Goal: Find contact information: Find contact information

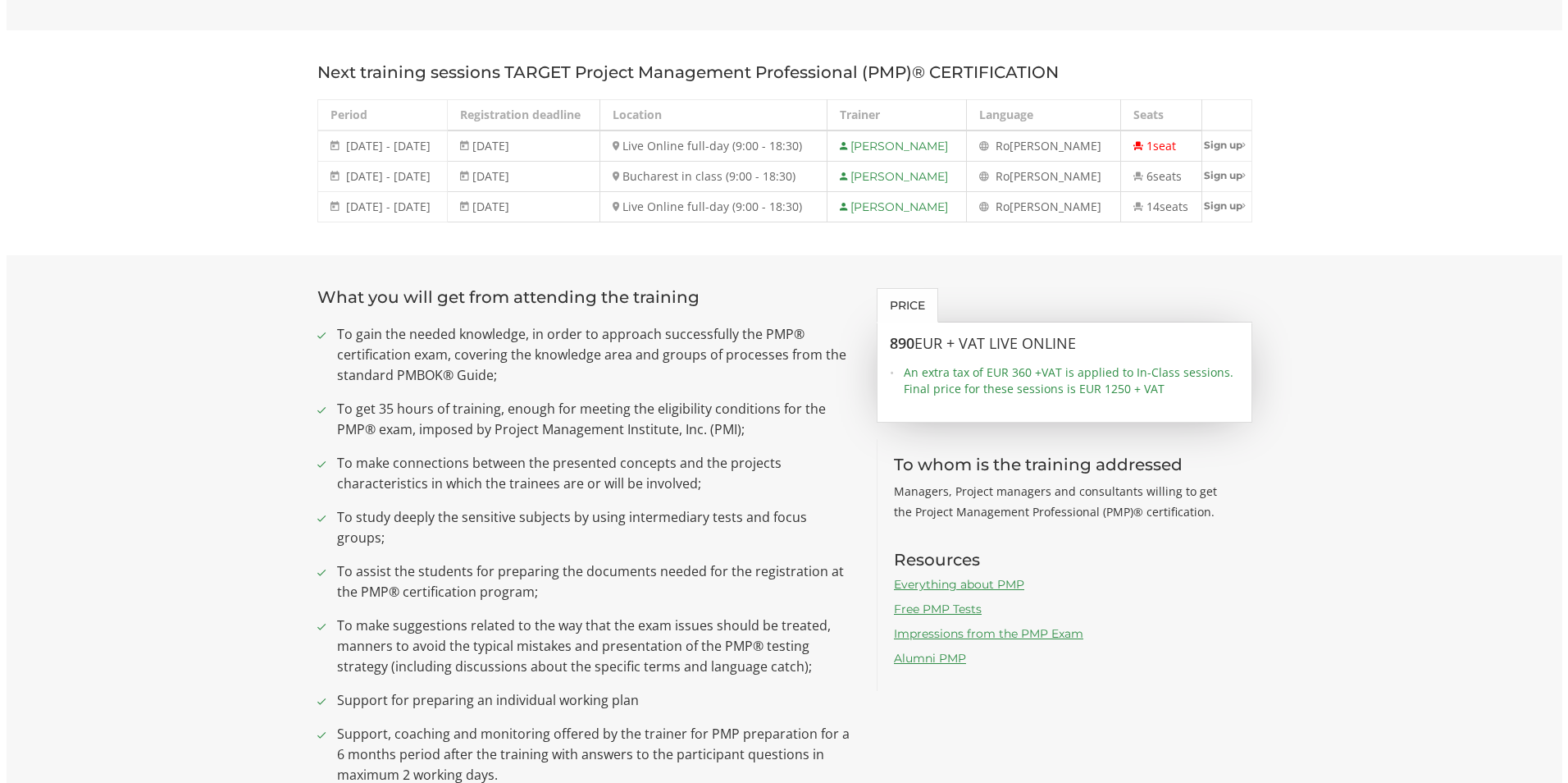
scroll to position [574, 0]
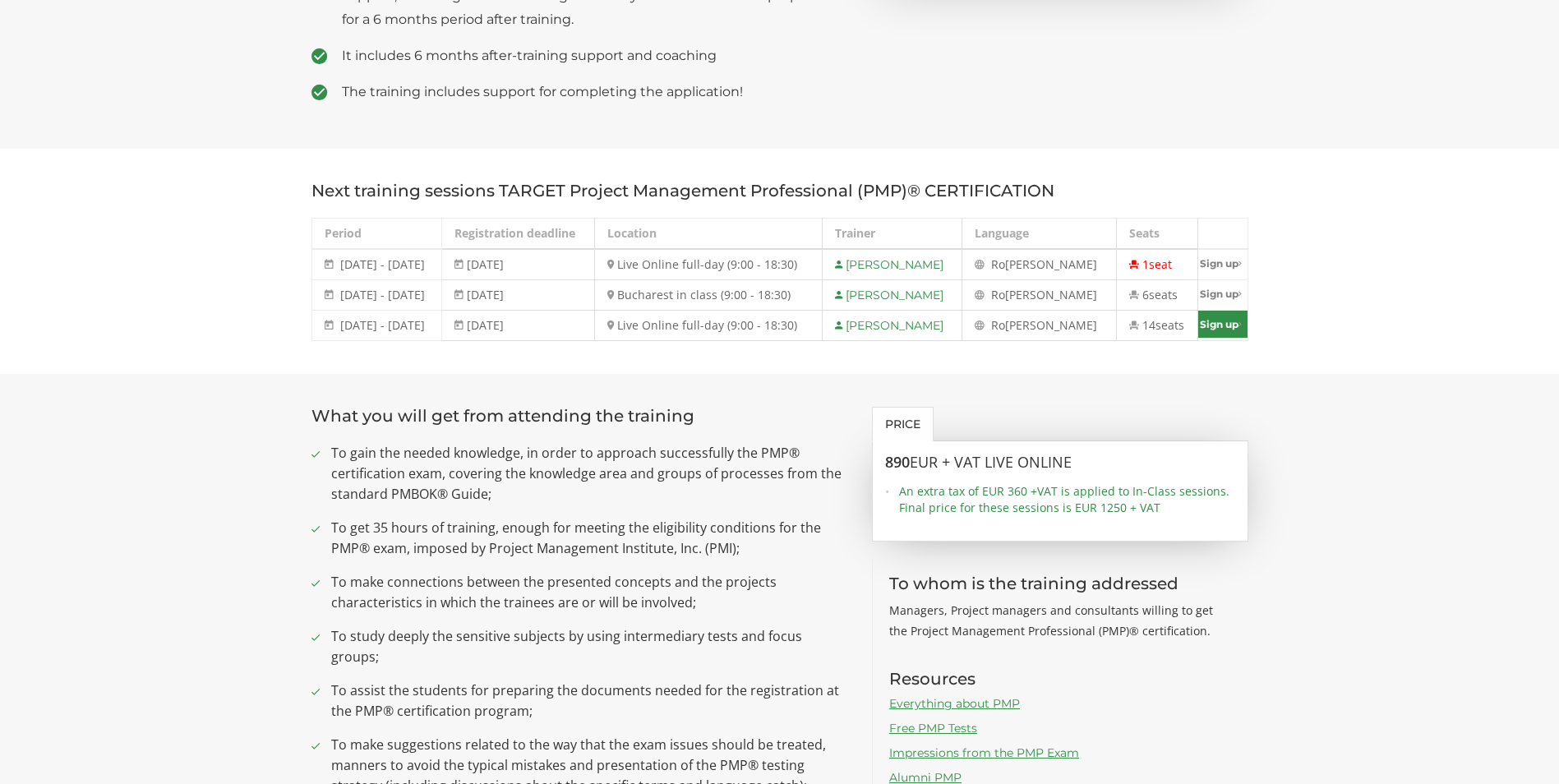
click at [1212, 326] on link "Sign up" at bounding box center [1222, 324] width 49 height 27
select select "Live Online full-day (9:00 - 18:30) - 8 December - 12 December 2025"
type input "Sign up"
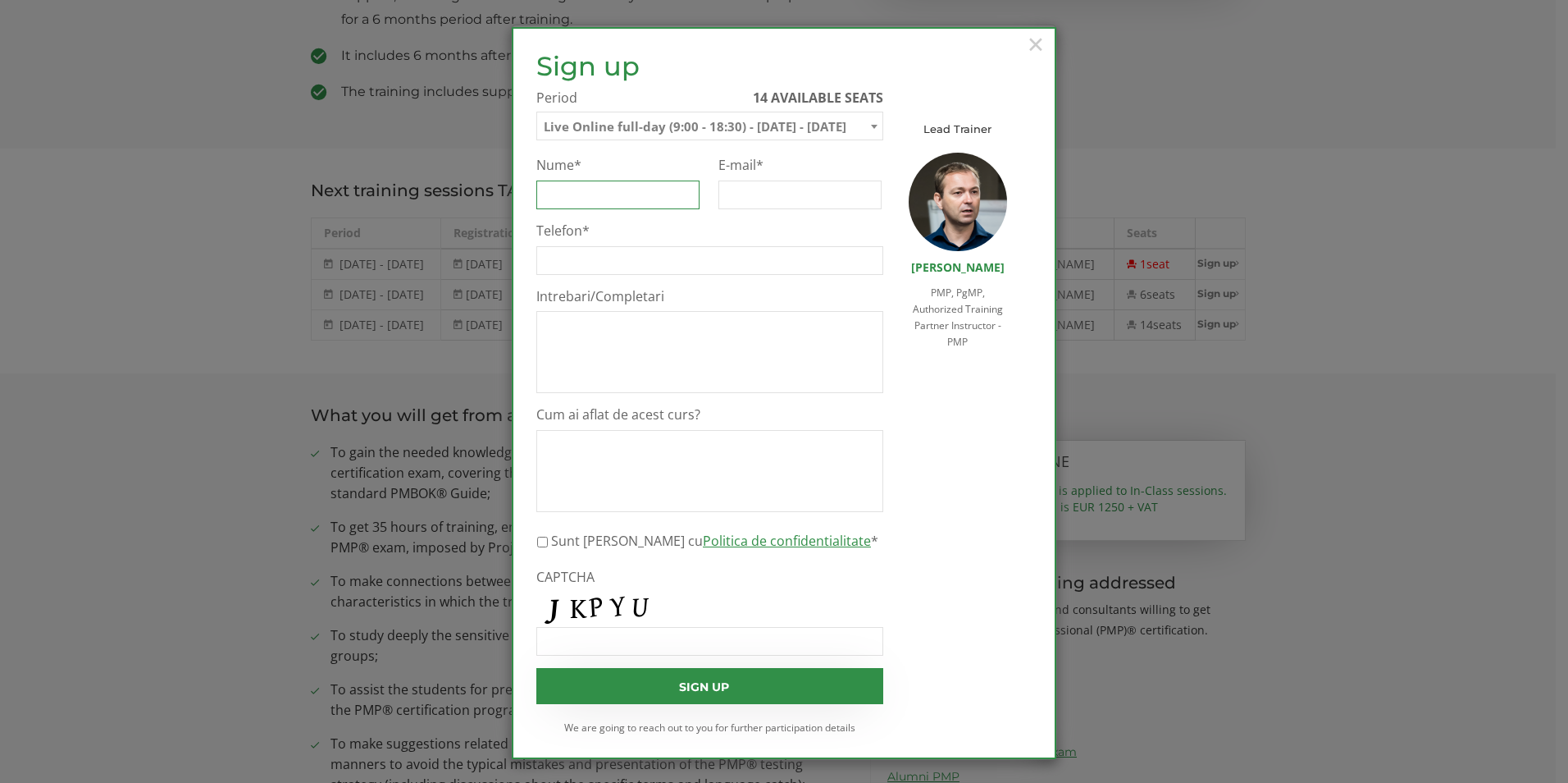
click at [615, 199] on input "Nume *" at bounding box center [617, 194] width 164 height 28
click at [1030, 42] on span "×" at bounding box center [1036, 44] width 22 height 45
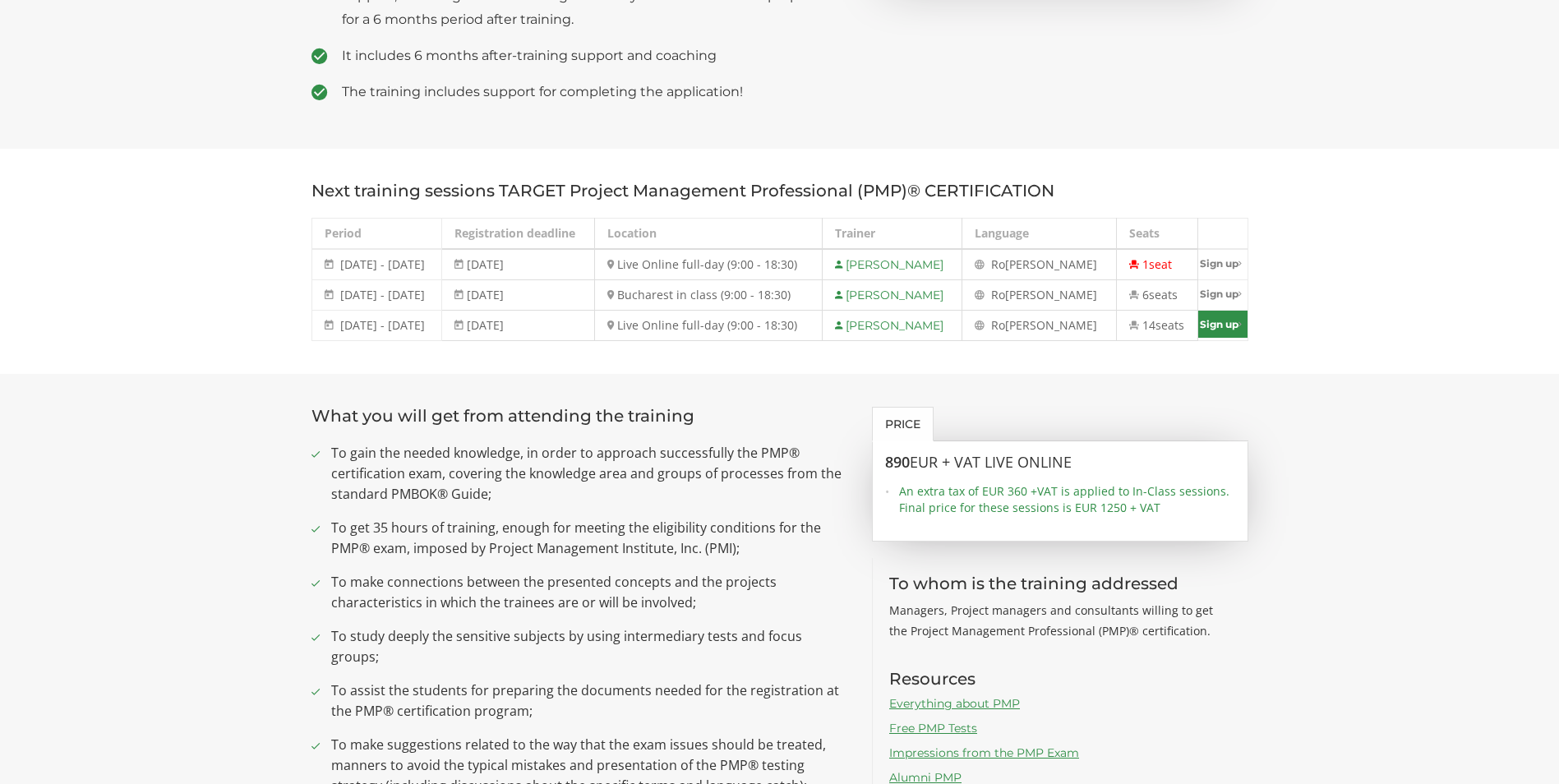
click at [1219, 326] on link "Sign up" at bounding box center [1222, 324] width 49 height 27
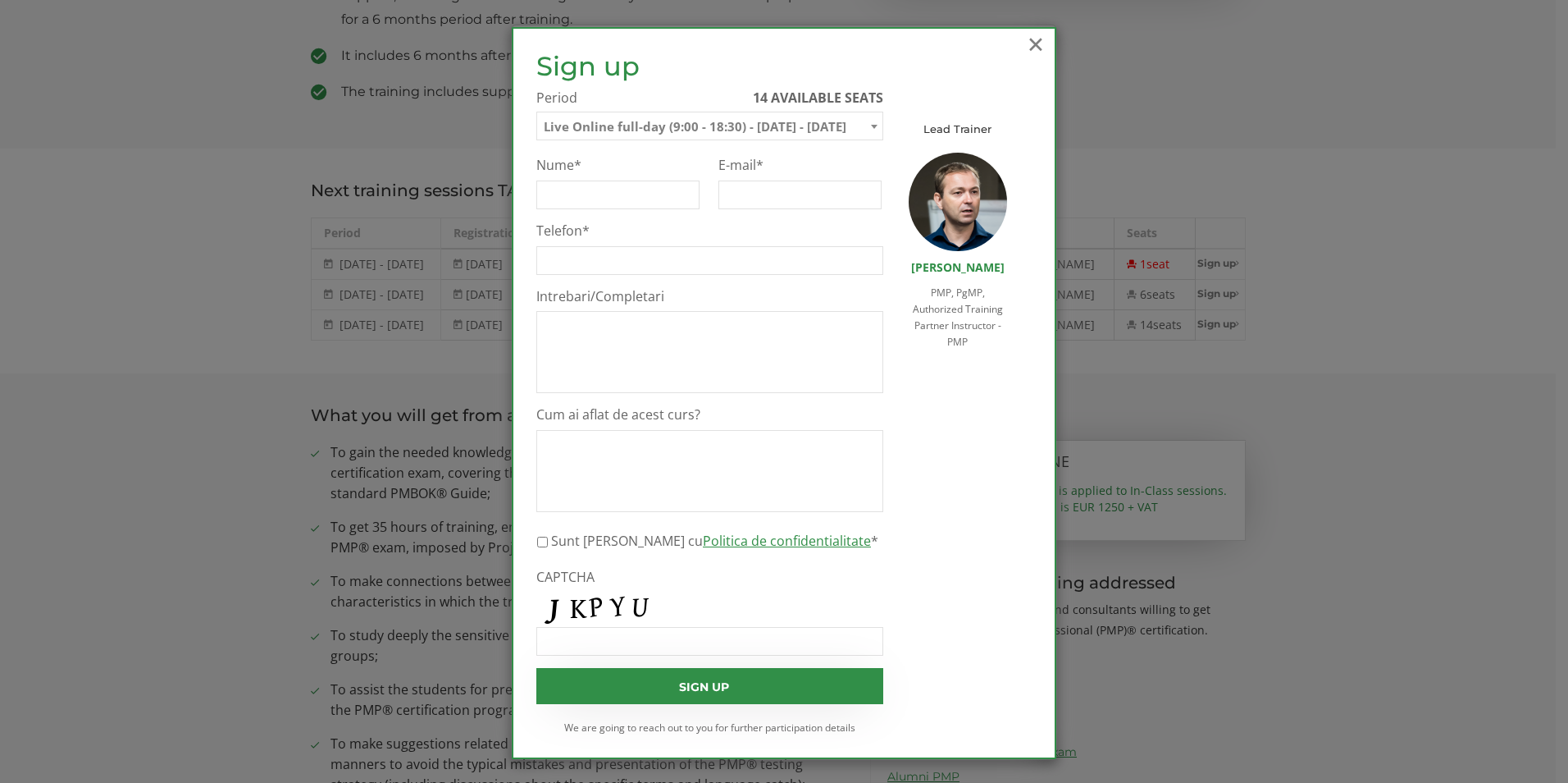
click at [1035, 45] on span "×" at bounding box center [1036, 44] width 22 height 45
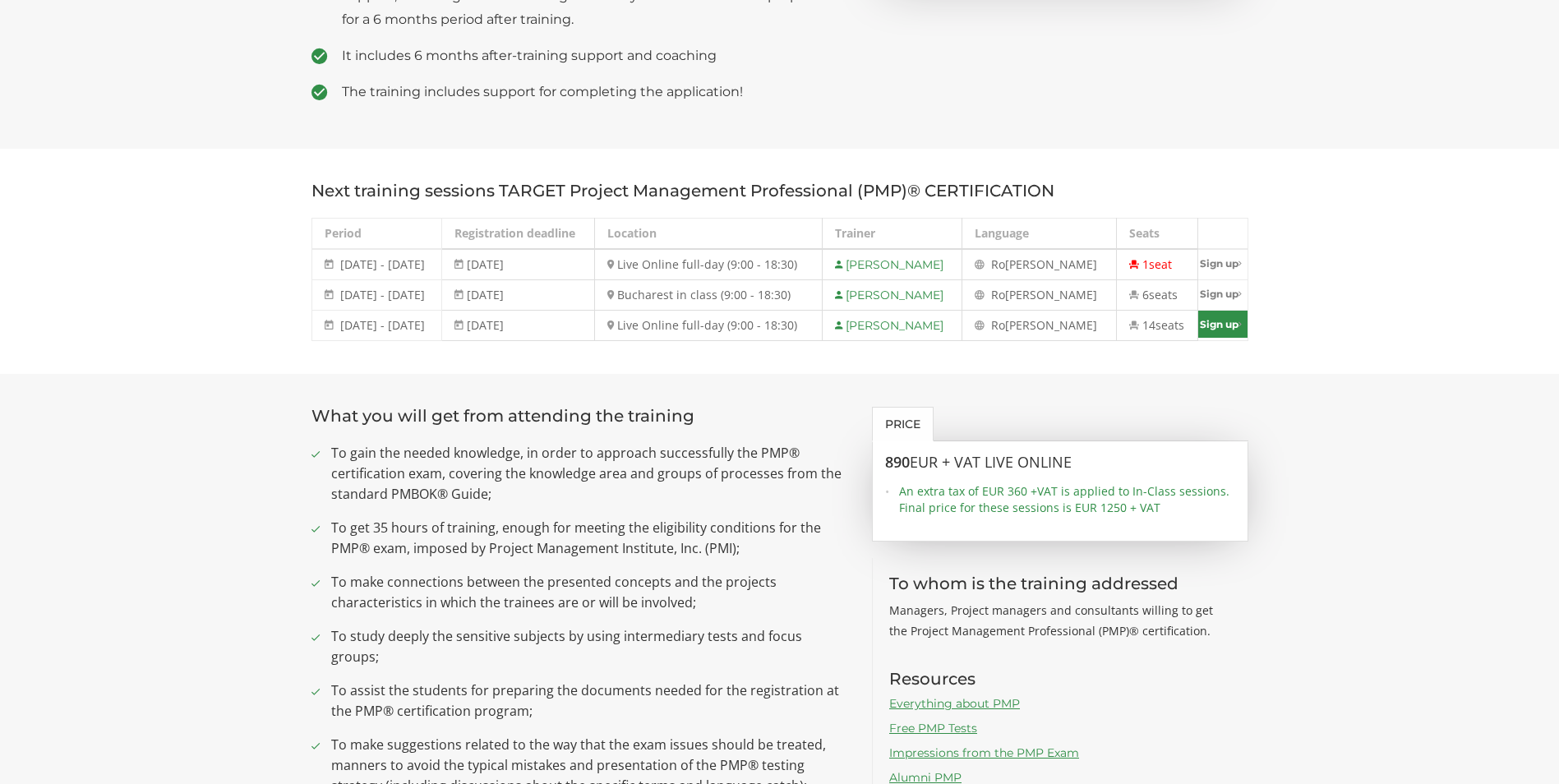
click at [1212, 327] on link "Sign up" at bounding box center [1222, 324] width 49 height 27
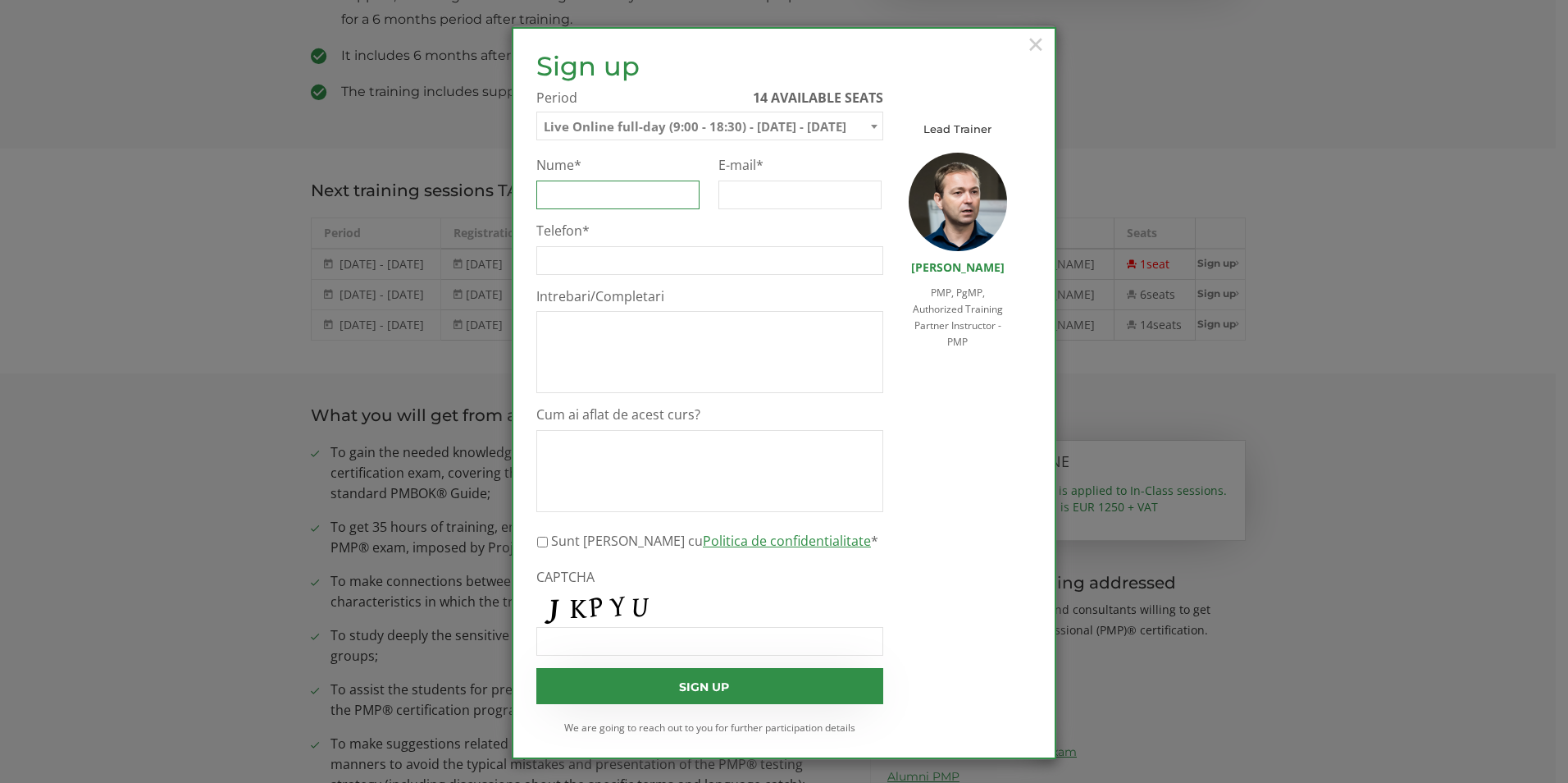
click at [667, 199] on input "Nume *" at bounding box center [617, 194] width 164 height 28
type input "Andruh Vlad"
click at [736, 193] on input "E-mail *" at bounding box center [800, 194] width 164 height 28
type input "v.andruh@optibelt.com"
click at [755, 263] on input "Telefon *" at bounding box center [710, 260] width 347 height 28
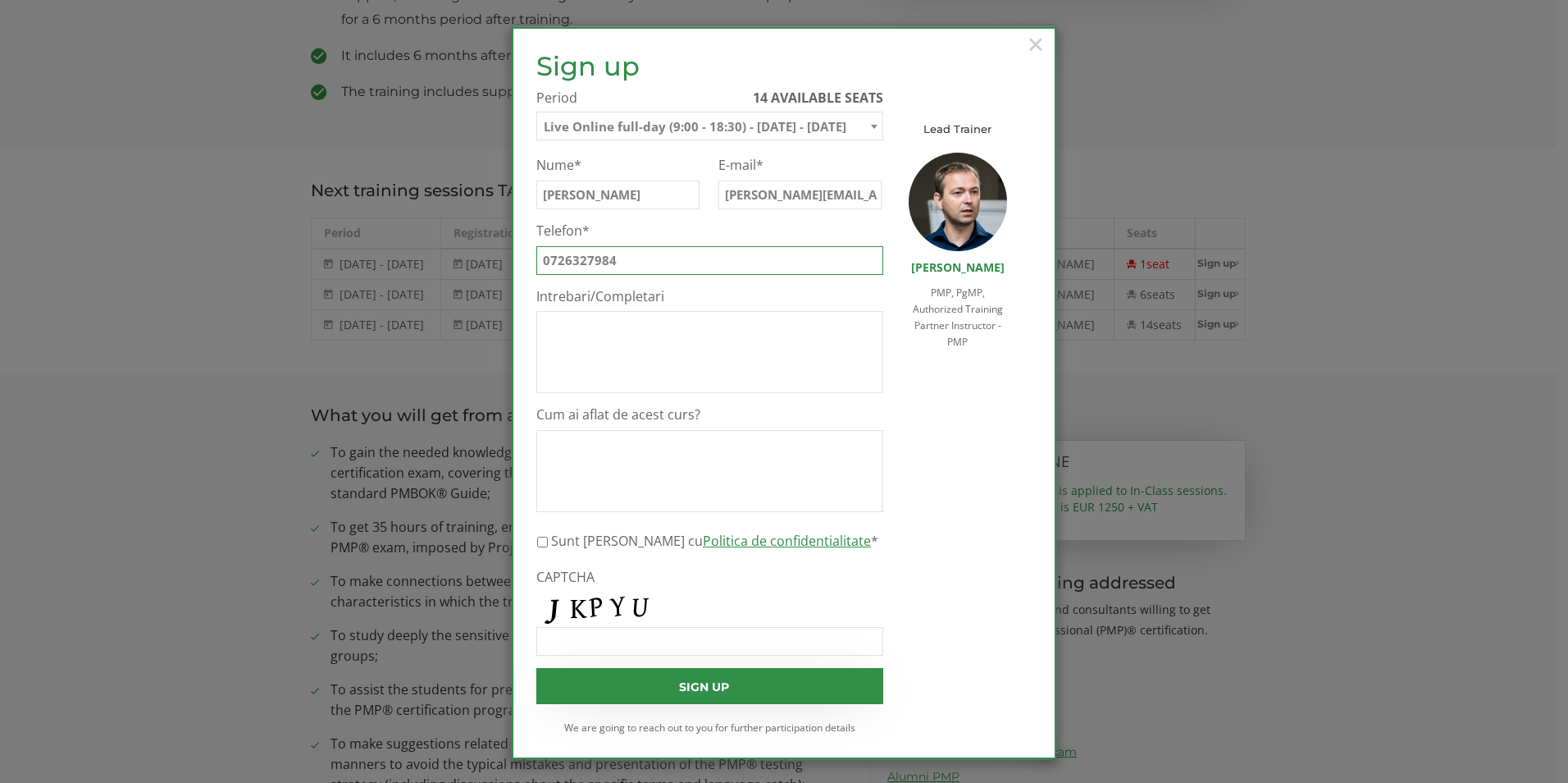
type input "0726327984"
click at [645, 640] on input "CAPTCHA" at bounding box center [710, 640] width 347 height 28
type input "JKPYU"
drag, startPoint x: 536, startPoint y: 541, endPoint x: 579, endPoint y: 602, distance: 74.6
click at [537, 541] on input "Sunt de acord cu Politica de confidentialitate *" at bounding box center [542, 541] width 11 height 28
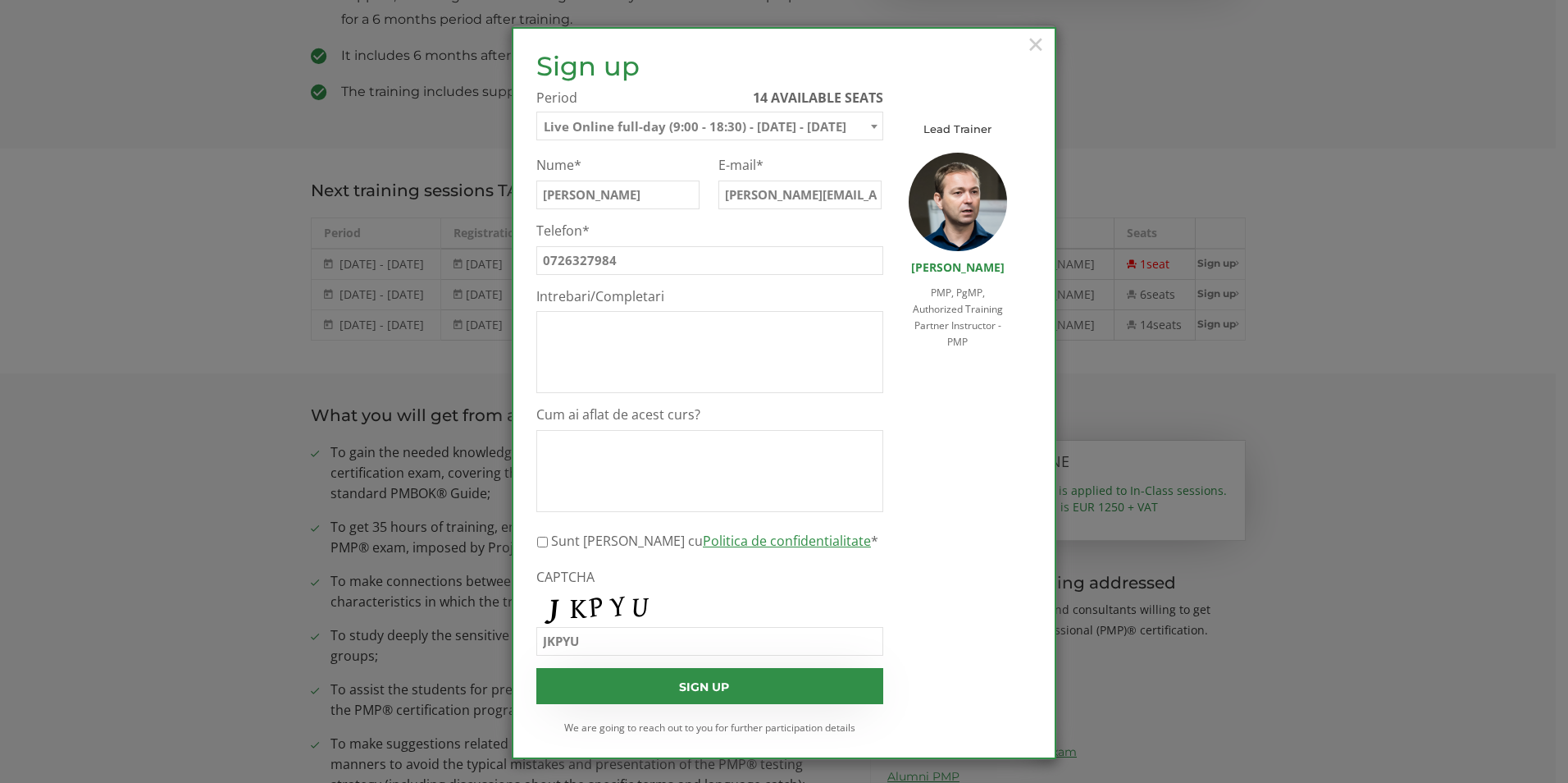
checkbox input "true"
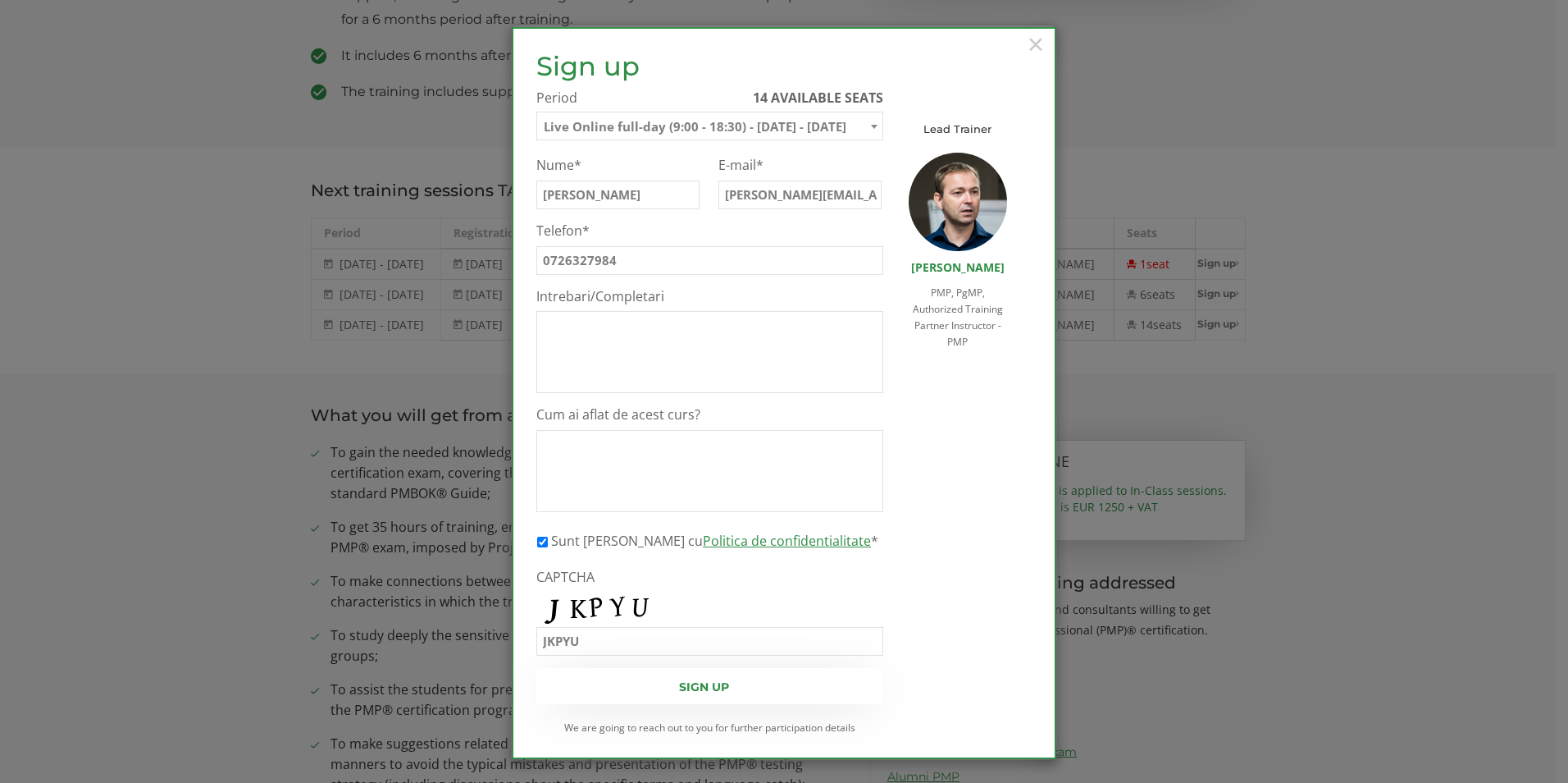
click at [719, 692] on input "Sign up" at bounding box center [710, 685] width 347 height 36
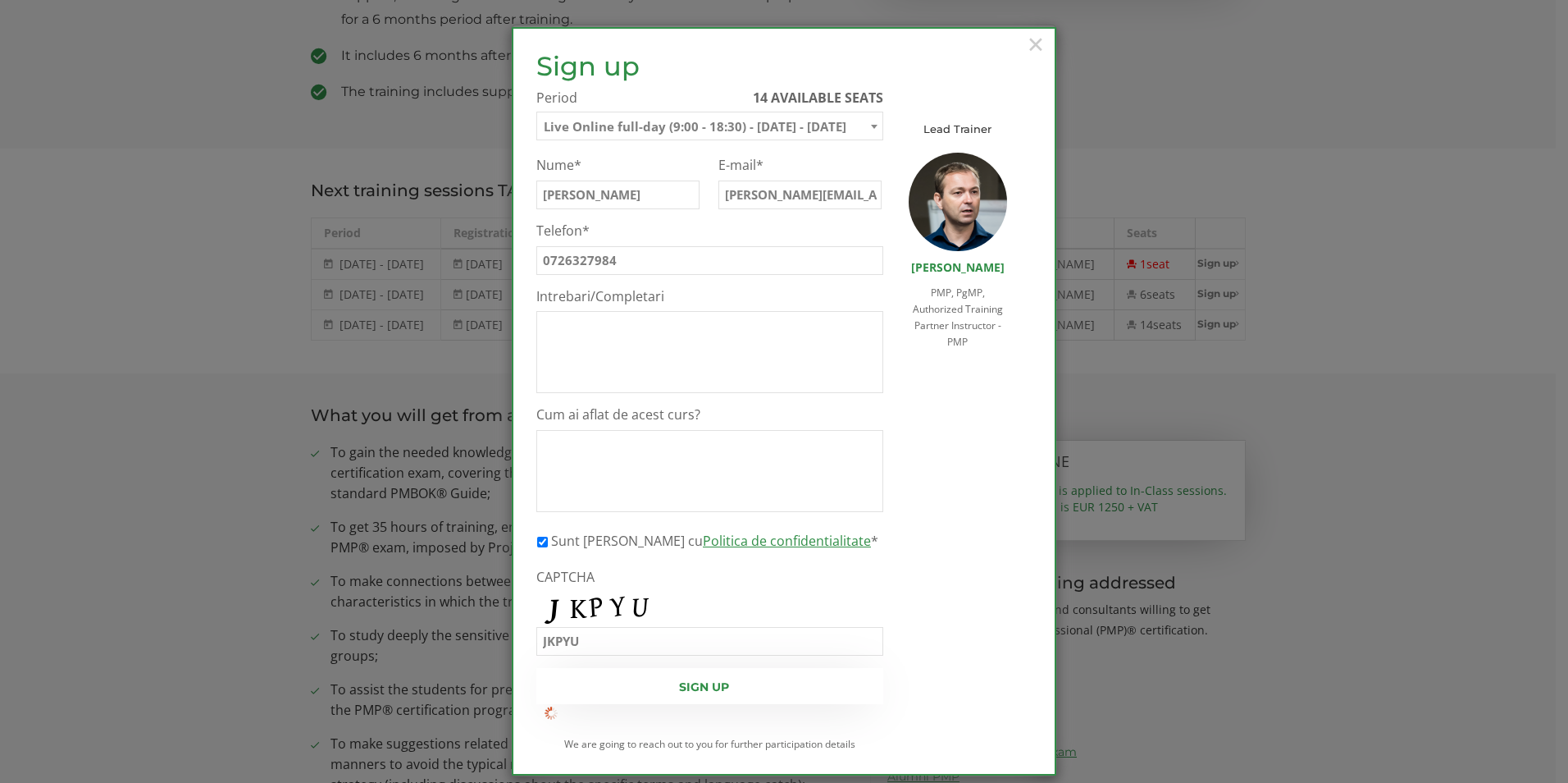
scroll to position [731, 0]
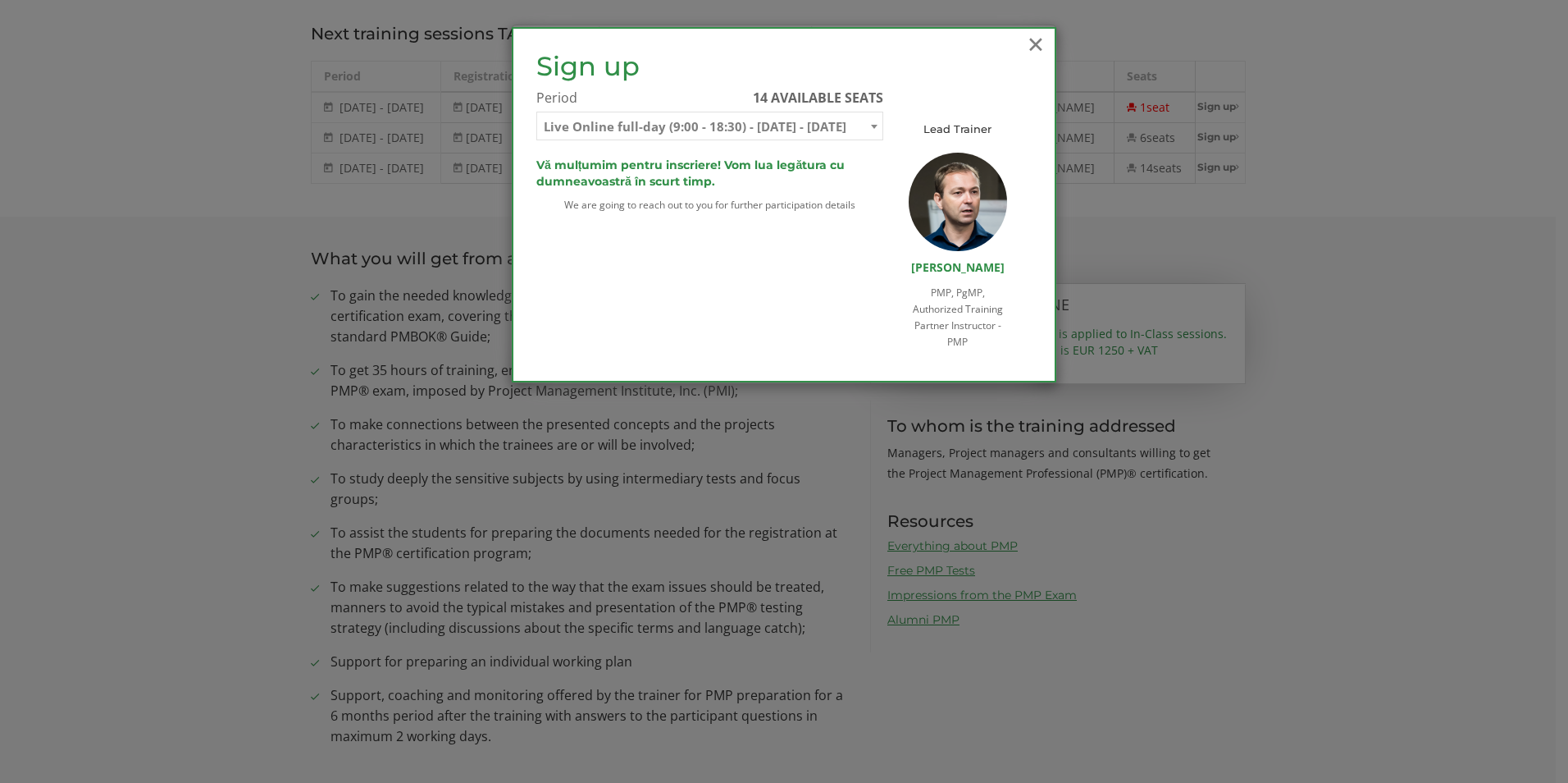
click at [1039, 42] on span "×" at bounding box center [1036, 44] width 22 height 45
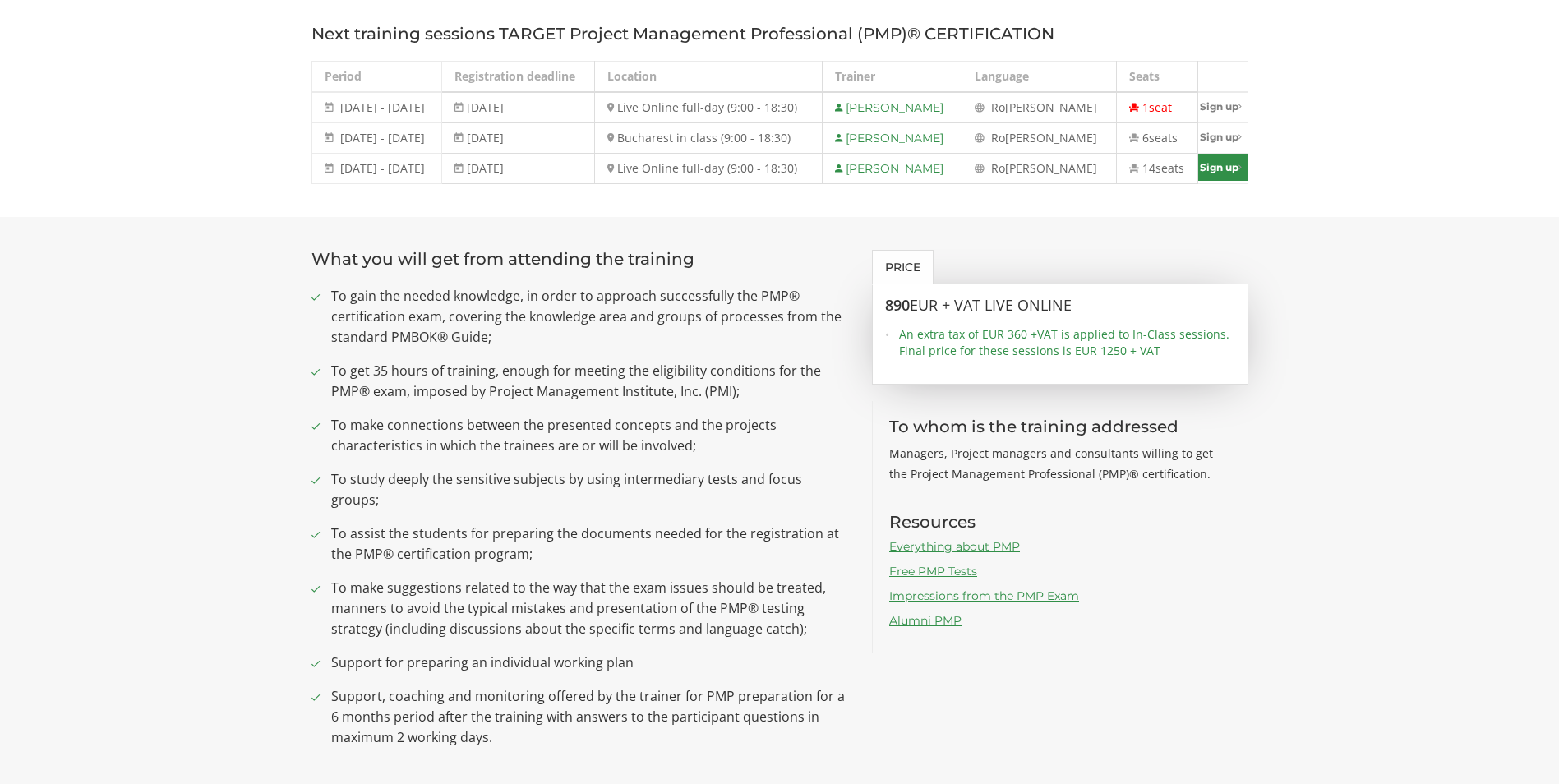
click at [1223, 169] on link "Sign up" at bounding box center [1222, 168] width 49 height 27
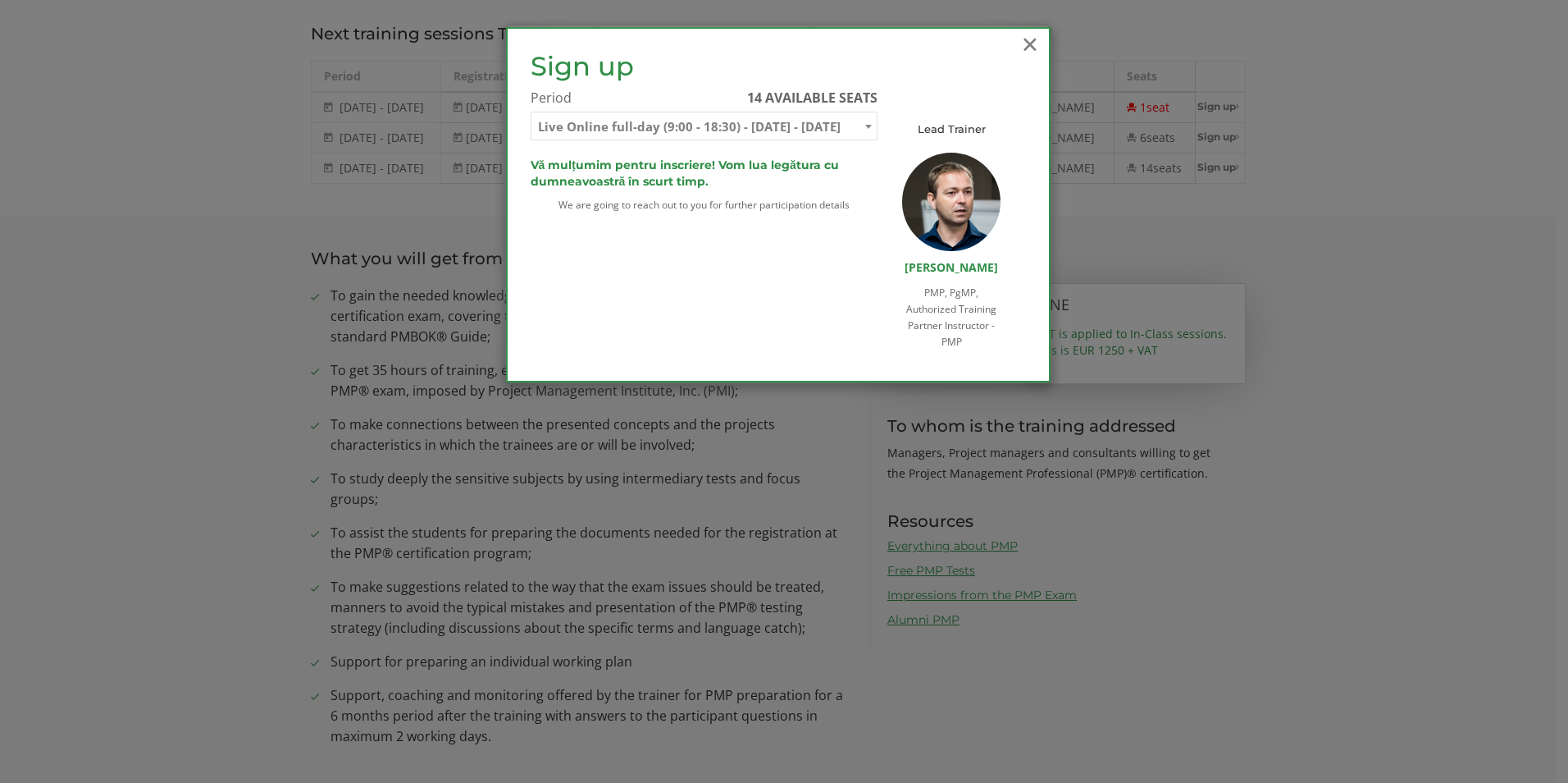
click at [1028, 42] on span "×" at bounding box center [1030, 44] width 22 height 45
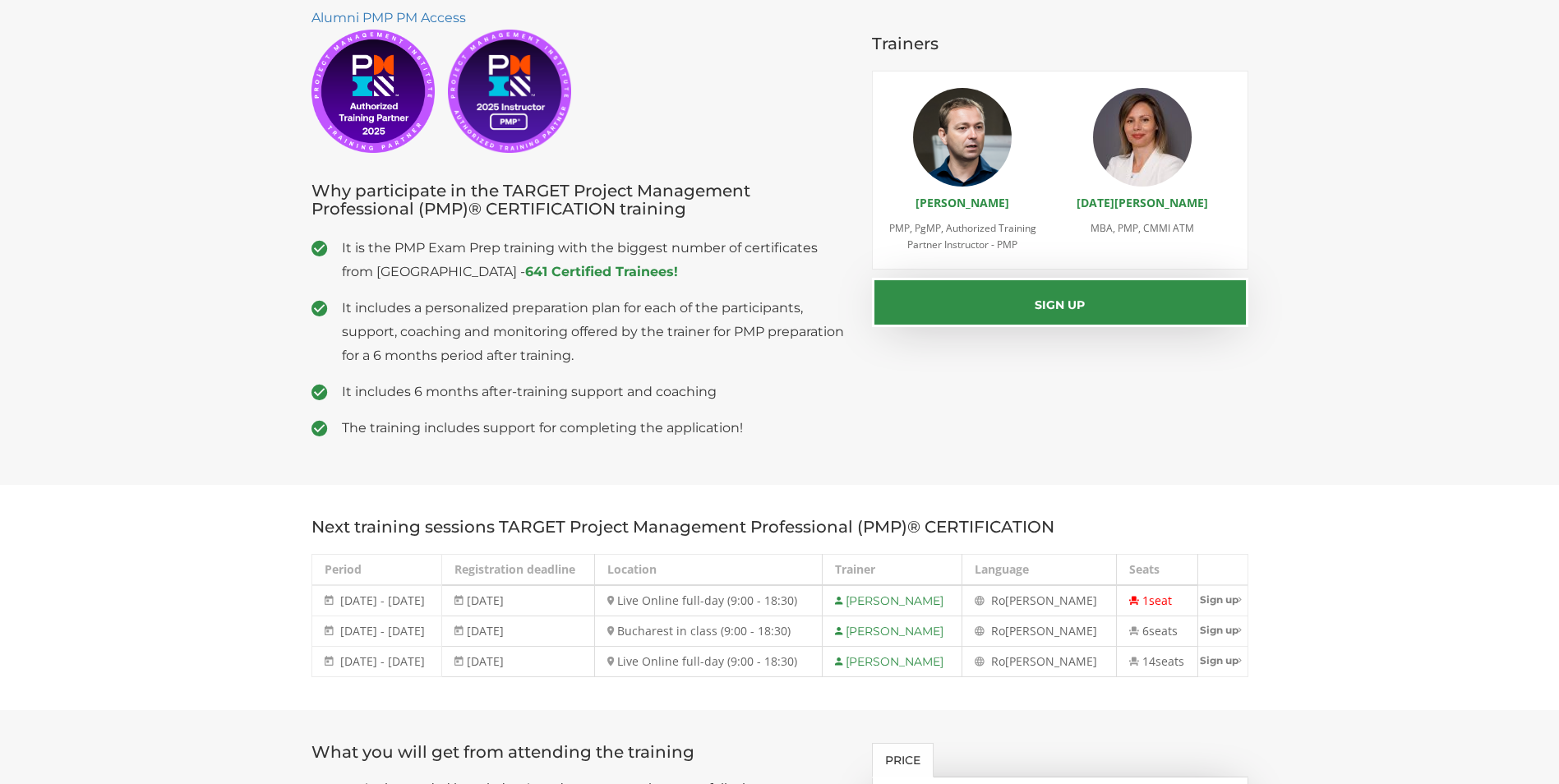
scroll to position [0, 0]
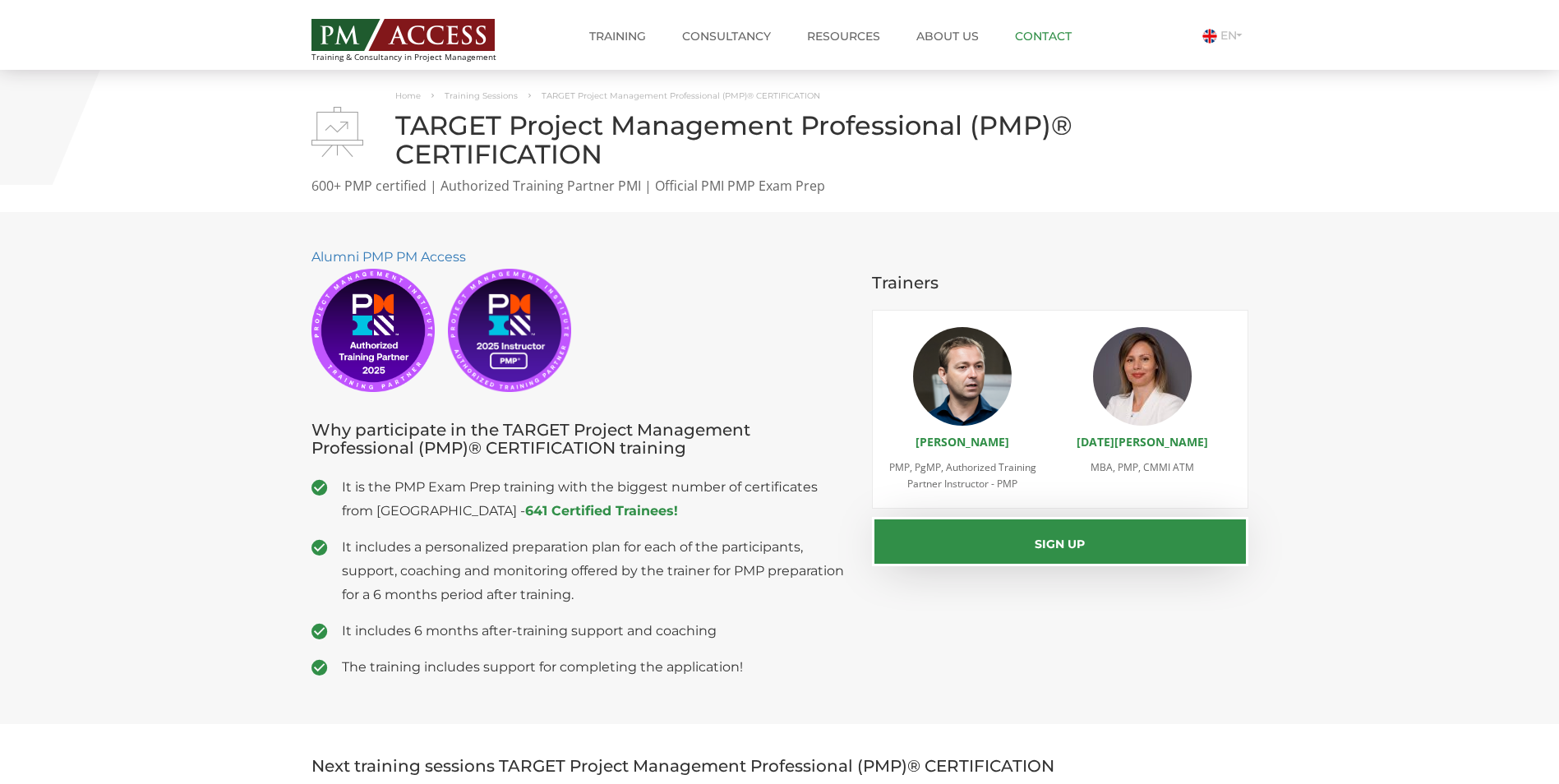
click at [1052, 38] on link "Contact" at bounding box center [1043, 35] width 81 height 32
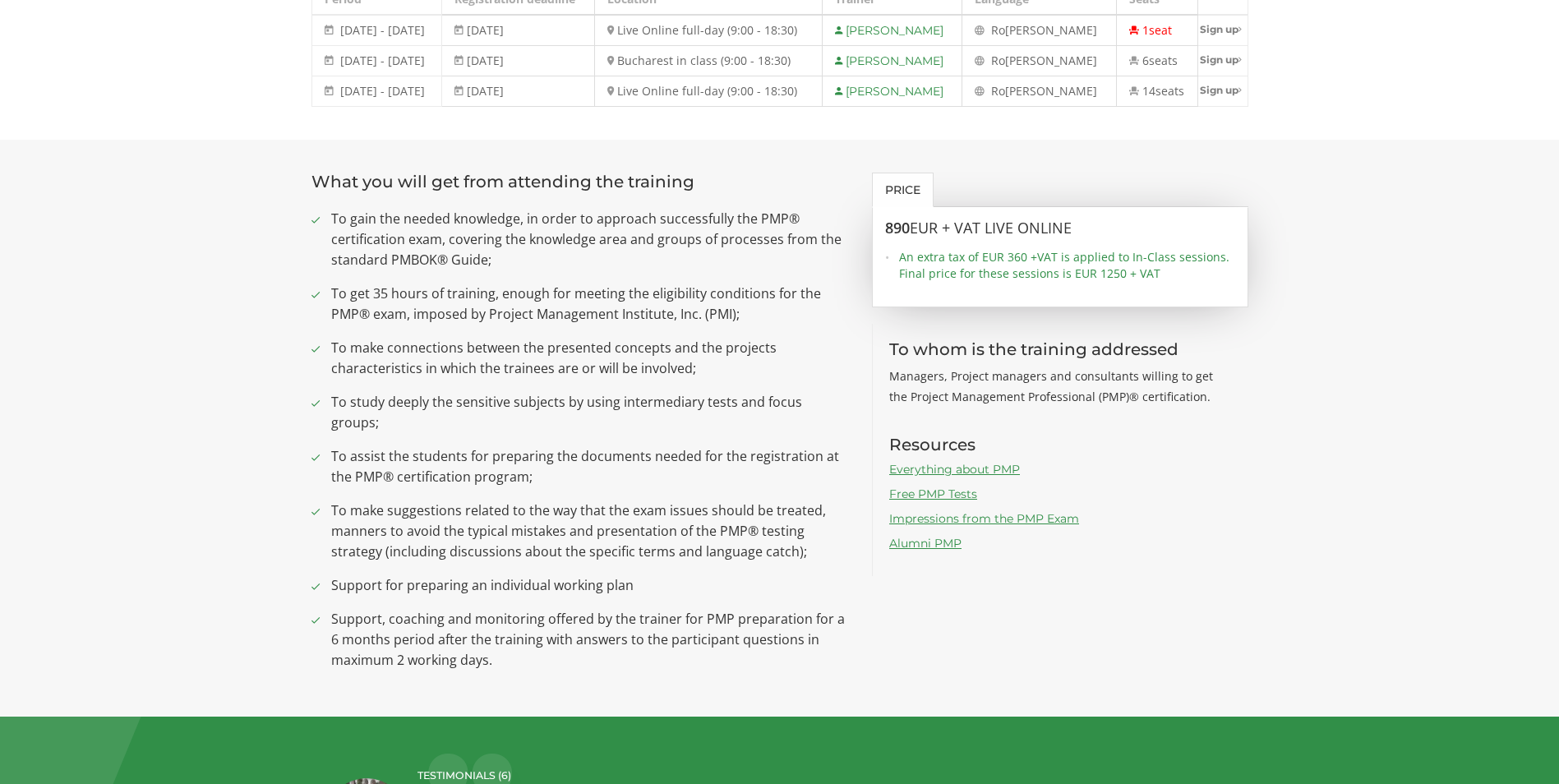
scroll to position [493, 0]
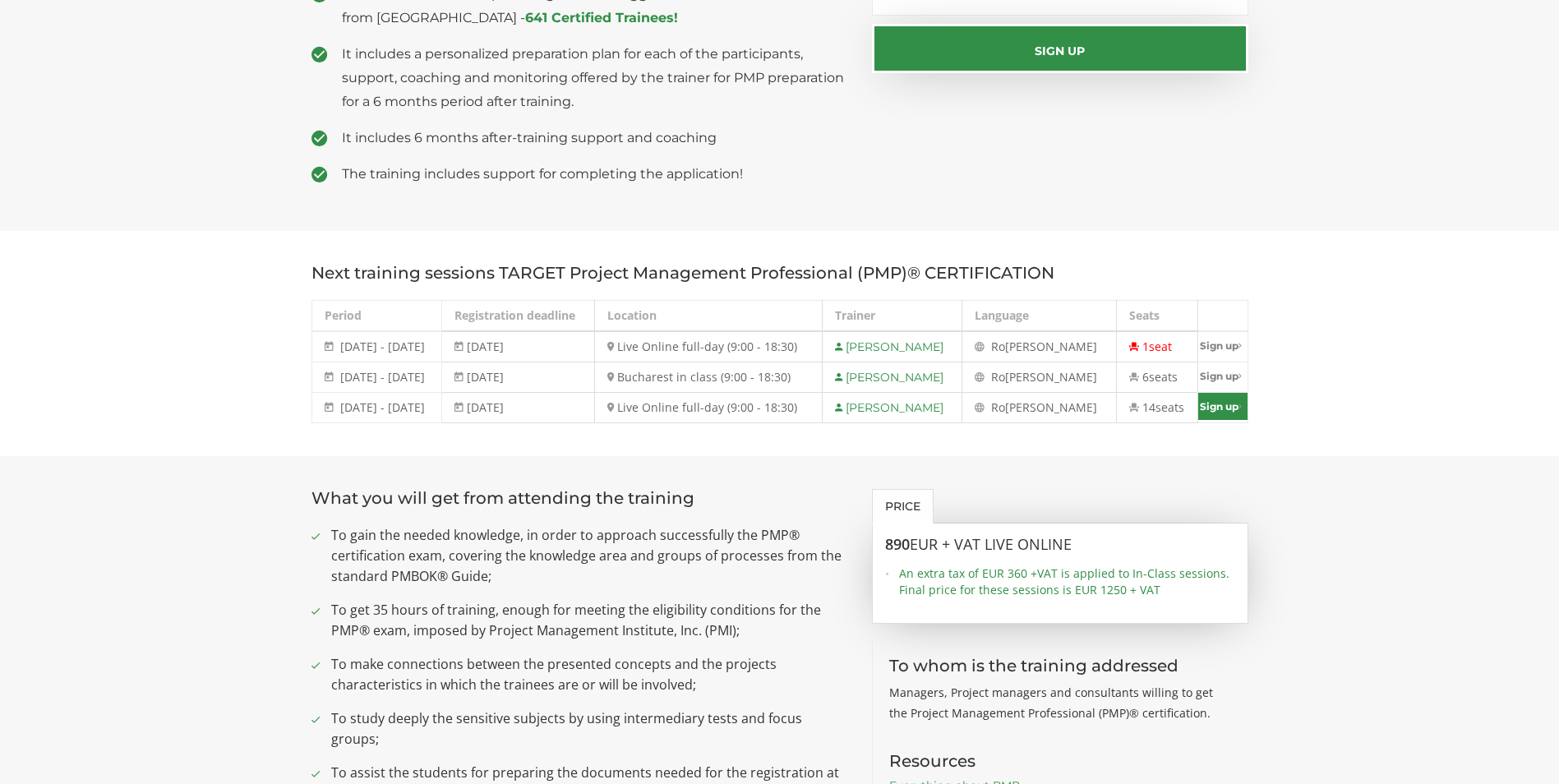
click at [1216, 404] on link "Sign up" at bounding box center [1222, 406] width 49 height 27
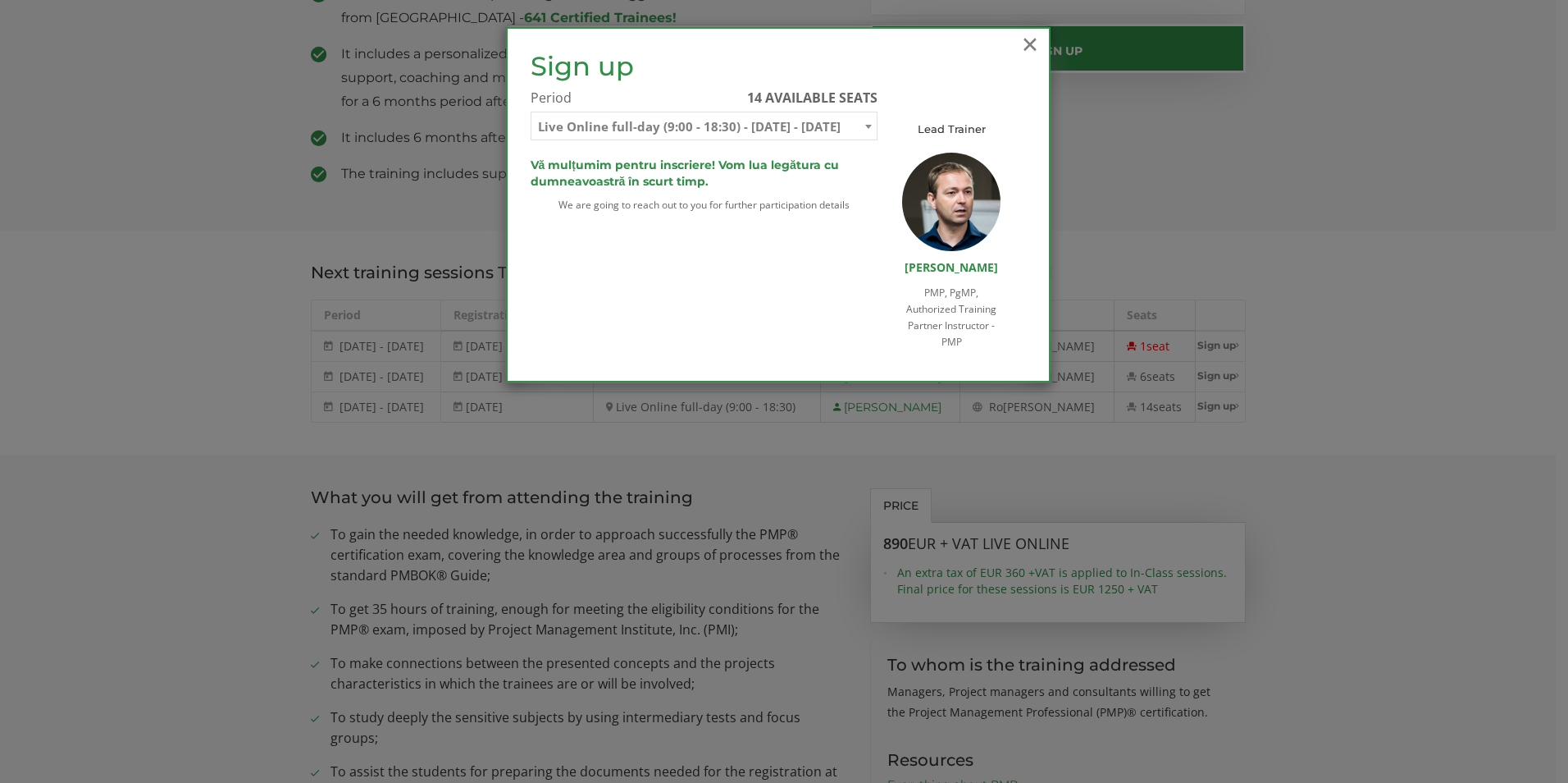
click at [1027, 40] on span "×" at bounding box center [1030, 44] width 22 height 45
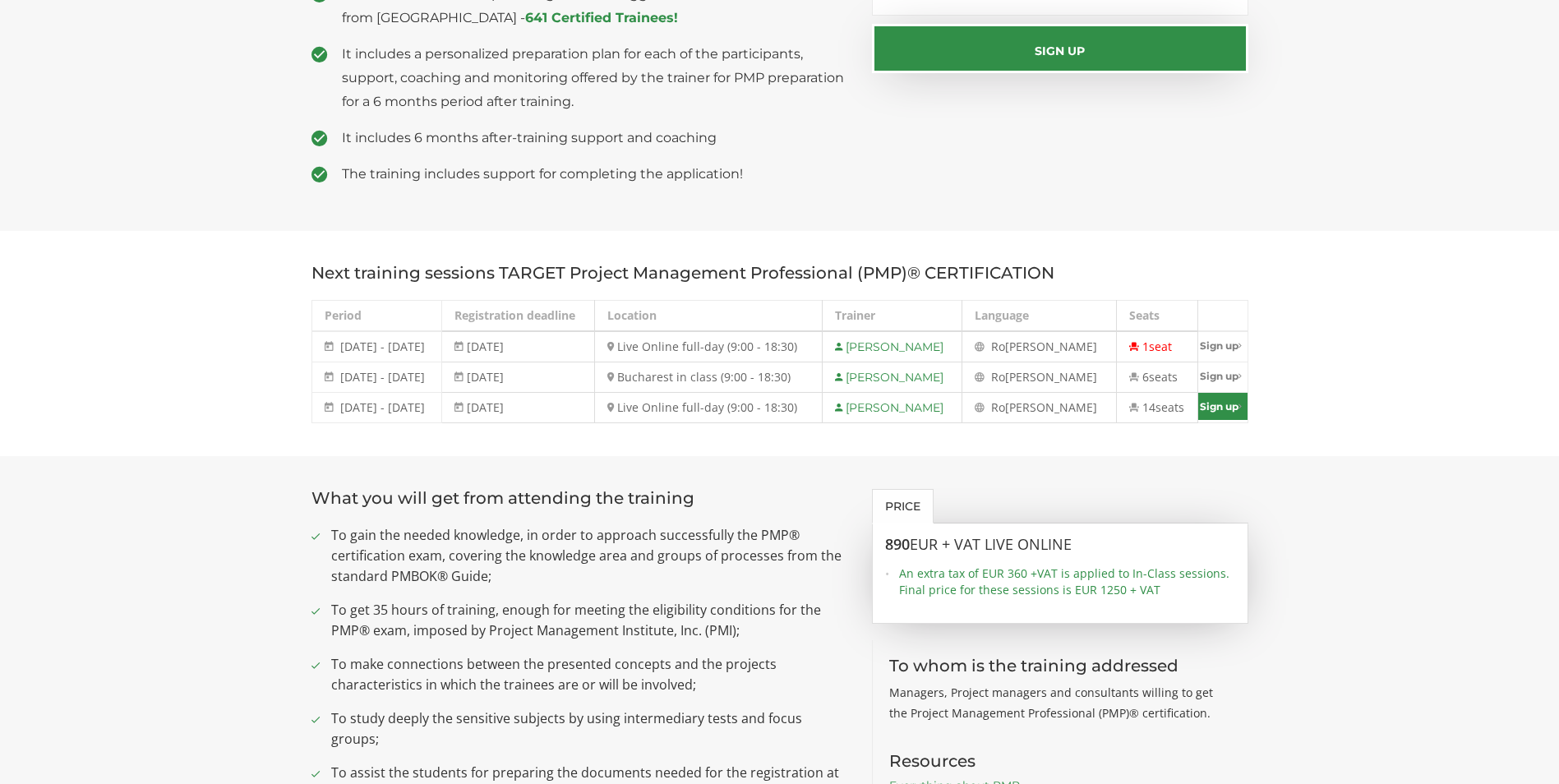
click at [1223, 413] on link "Sign up" at bounding box center [1222, 406] width 49 height 27
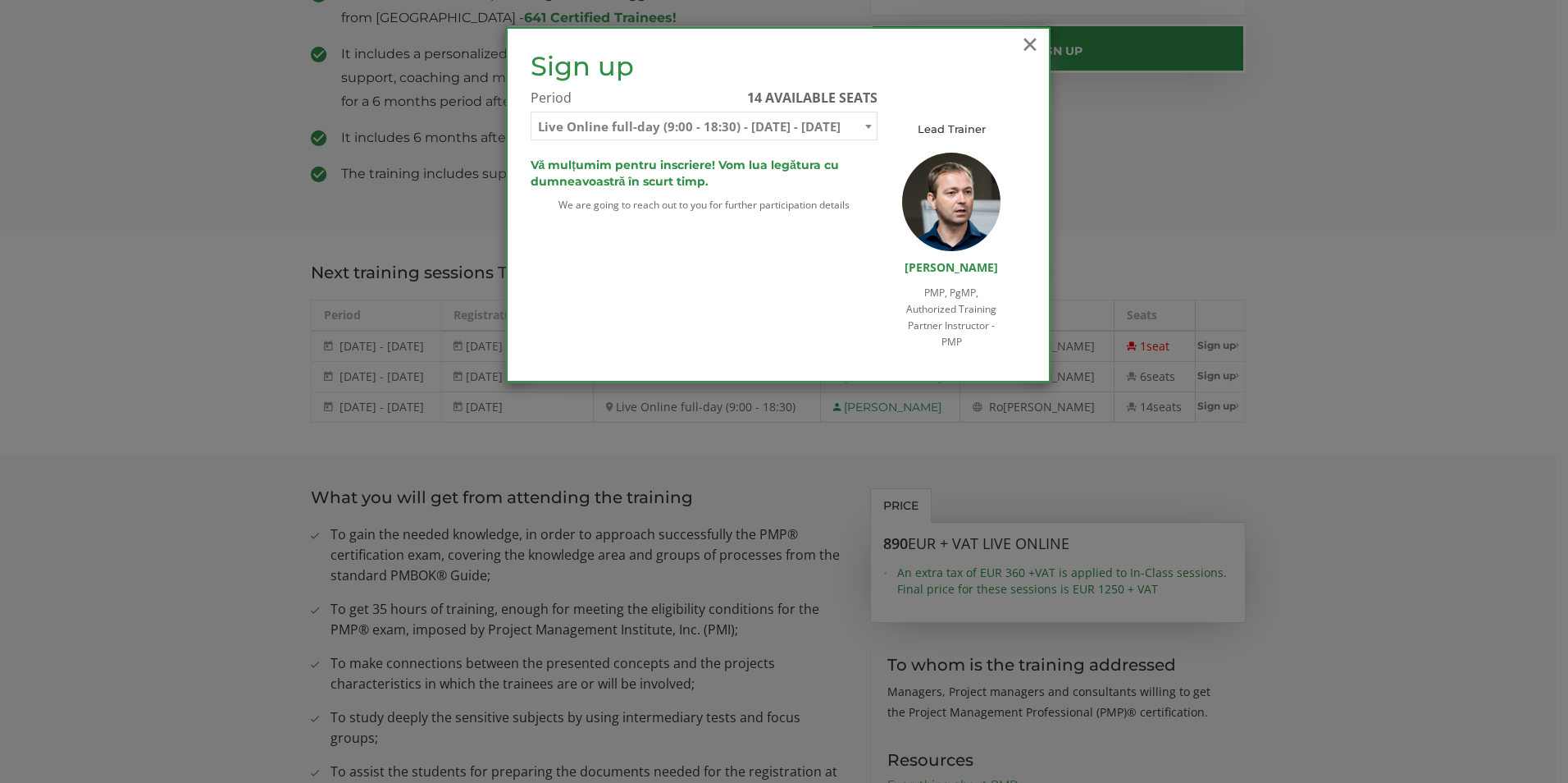
click at [1035, 41] on span "×" at bounding box center [1030, 44] width 22 height 45
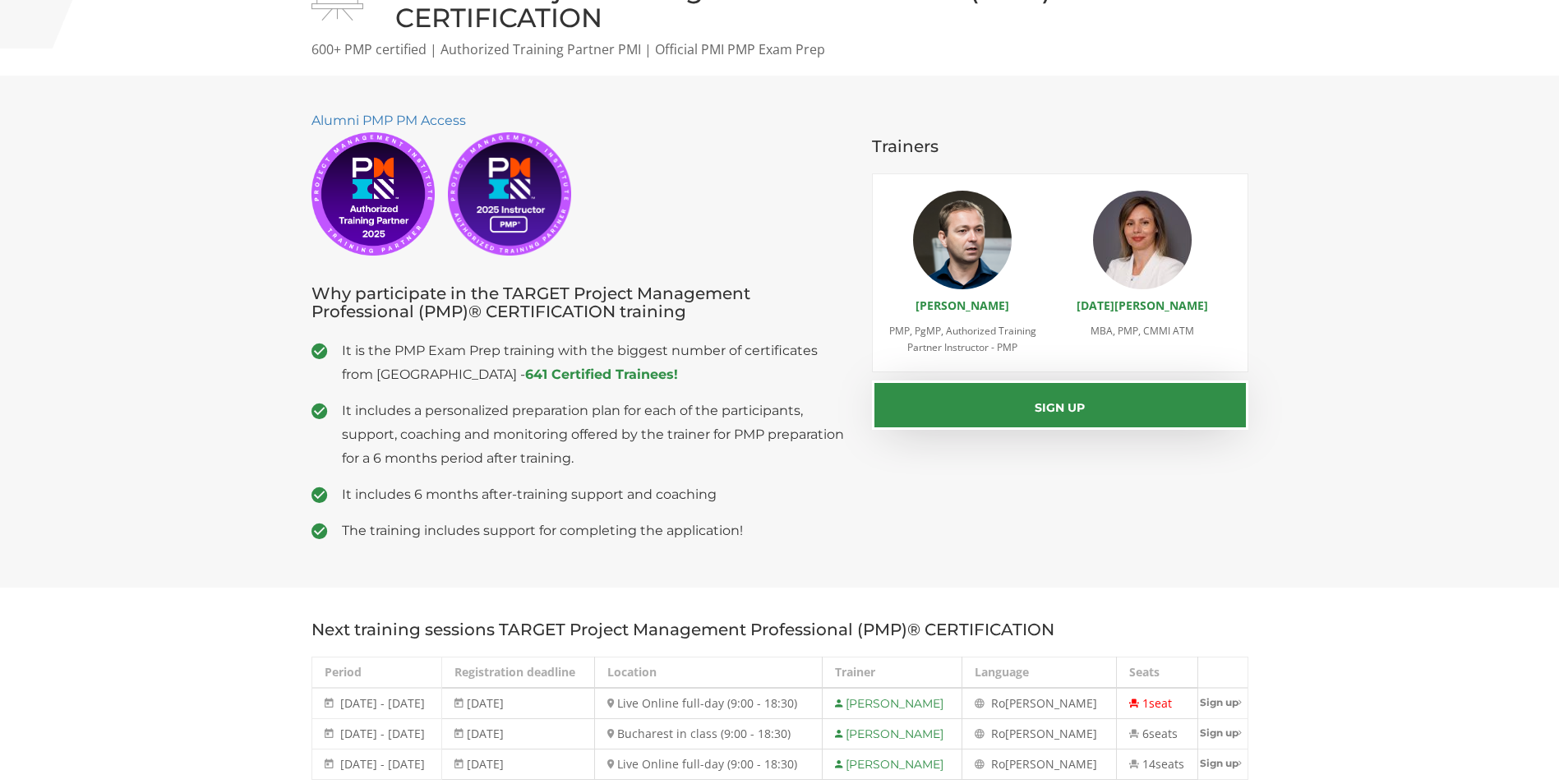
scroll to position [0, 0]
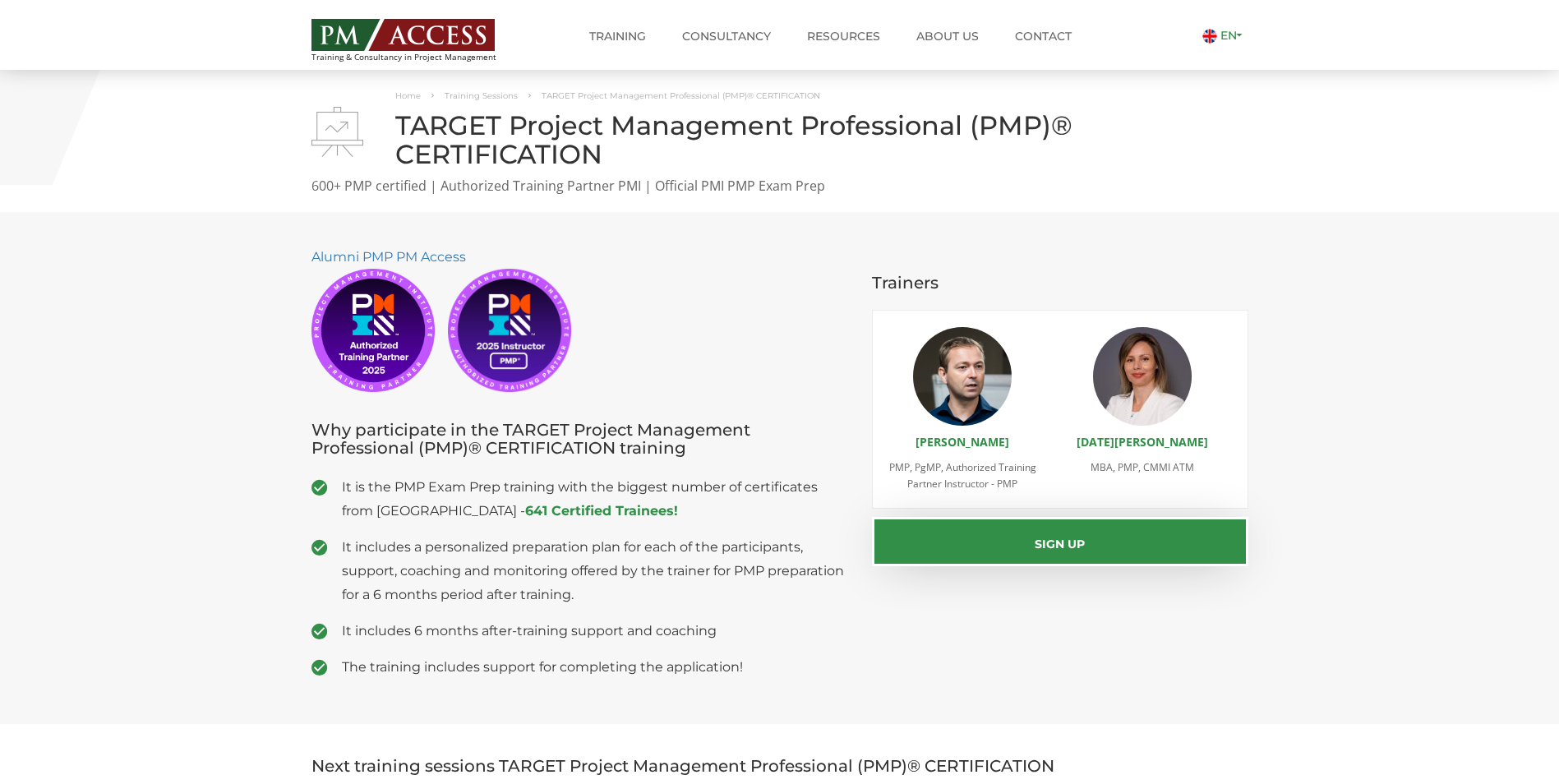
click at [1234, 34] on link "EN" at bounding box center [1225, 34] width 46 height 15
click at [1229, 54] on link "RO" at bounding box center [1217, 56] width 36 height 15
click at [1037, 37] on link "Contact" at bounding box center [1043, 35] width 81 height 32
click at [1045, 38] on link "Contact" at bounding box center [1043, 35] width 81 height 32
click at [1033, 38] on link "Contact" at bounding box center [1043, 35] width 81 height 32
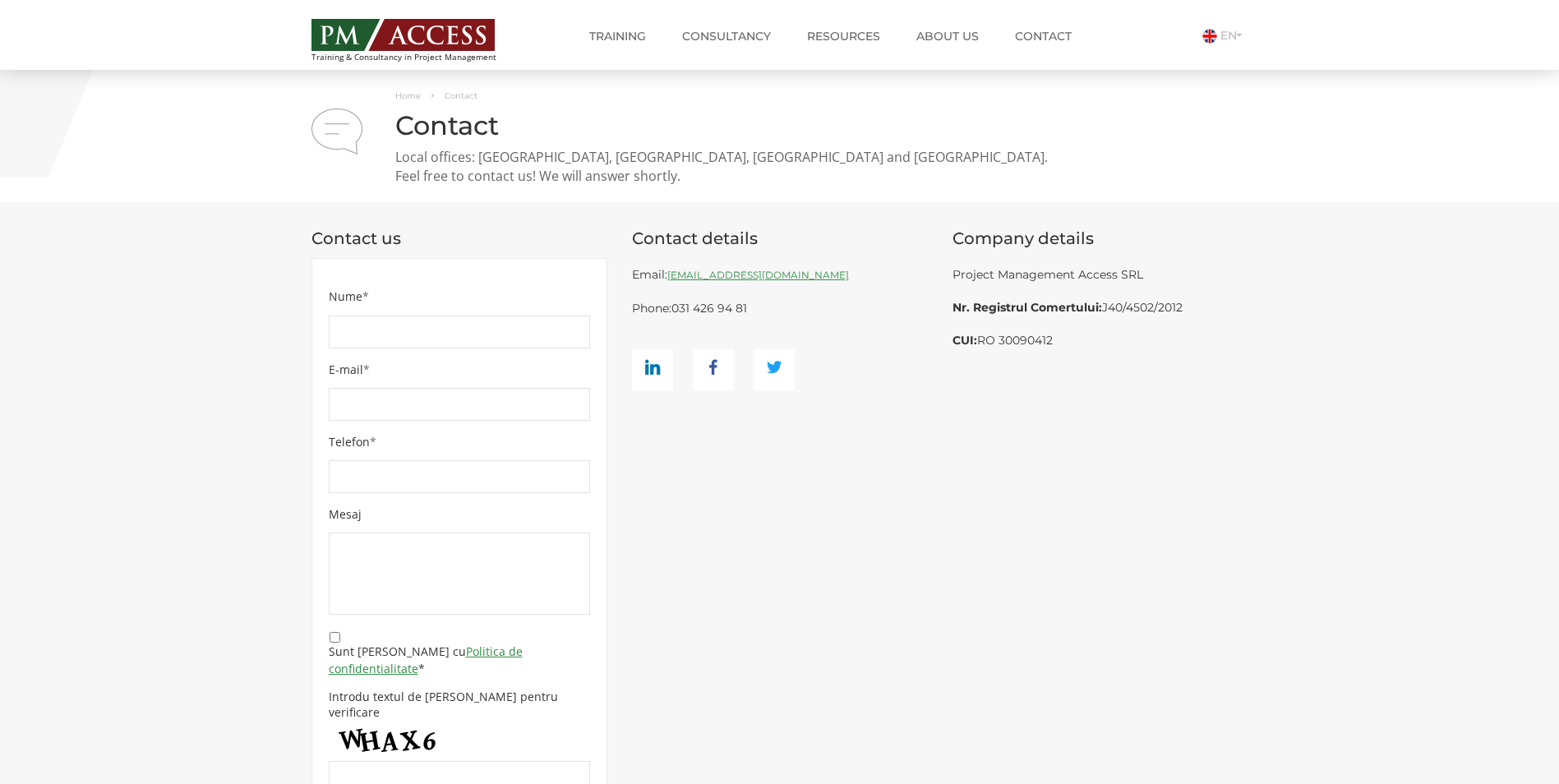
click at [690, 275] on link "[EMAIL_ADDRESS][DOMAIN_NAME]" at bounding box center [758, 275] width 182 height 13
click at [670, 275] on link "[EMAIL_ADDRESS][DOMAIN_NAME]" at bounding box center [758, 275] width 182 height 13
drag, startPoint x: 770, startPoint y: 278, endPoint x: 673, endPoint y: 282, distance: 97.1
click at [673, 282] on div "Email: office@pmaccess.ro Phone: 031 426 94 81" at bounding box center [780, 324] width 296 height 132
click at [780, 282] on div "Email: office@pmaccess.ro Phone: 031 426 94 81" at bounding box center [780, 324] width 296 height 132
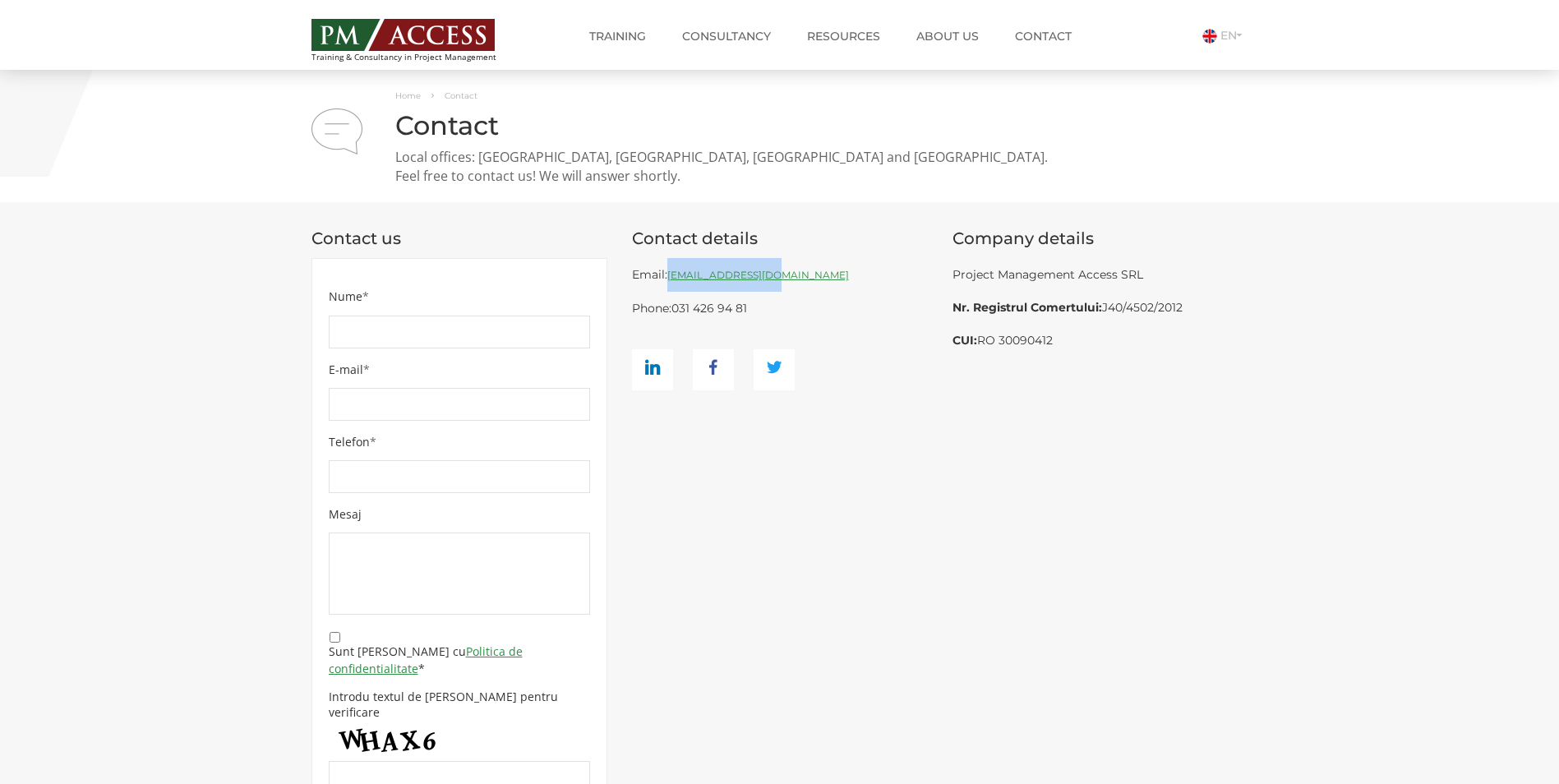
drag, startPoint x: 751, startPoint y: 275, endPoint x: 669, endPoint y: 280, distance: 82.2
click at [669, 280] on div "Email: office@pmaccess.ro Phone: 031 426 94 81" at bounding box center [780, 324] width 296 height 132
copy link "[EMAIL_ADDRESS][DOMAIN_NAME]"
